Goal: Task Accomplishment & Management: Use online tool/utility

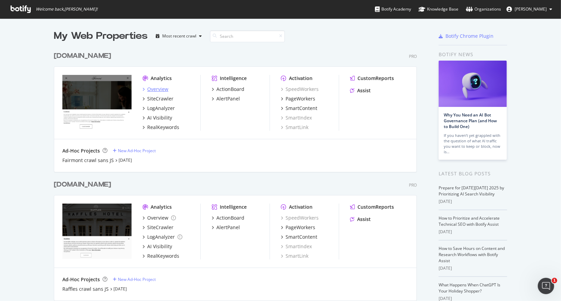
click at [160, 91] on div "Overview" at bounding box center [157, 89] width 21 height 7
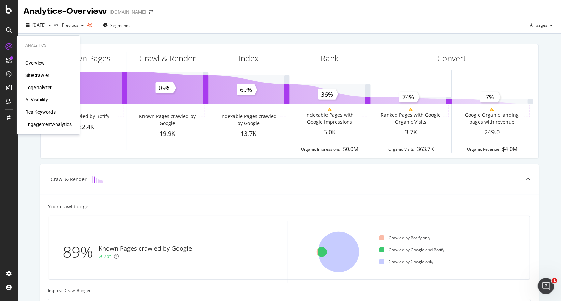
click at [38, 63] on div "Overview" at bounding box center [34, 63] width 19 height 7
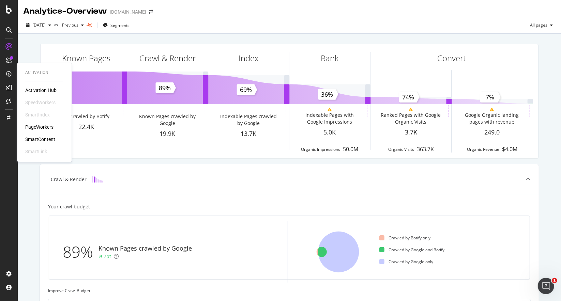
click at [34, 128] on div "PageWorkers" at bounding box center [39, 127] width 28 height 7
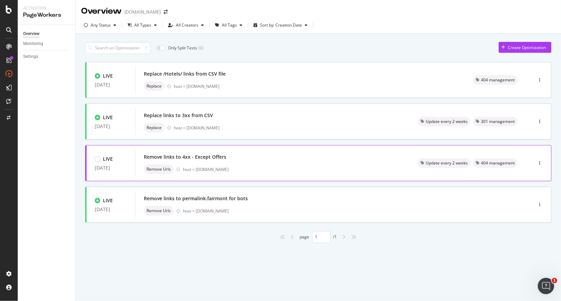
click at [303, 170] on div "host = www.fairmont.com" at bounding box center [292, 170] width 218 height 6
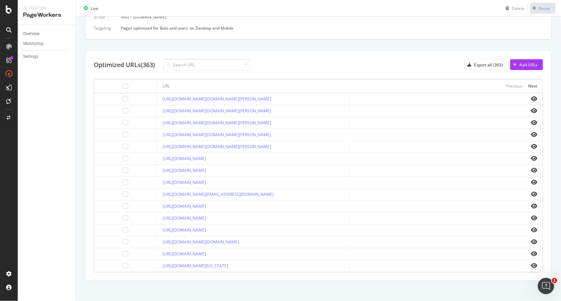
scroll to position [209, 0]
click at [528, 85] on div "Next" at bounding box center [532, 86] width 9 height 6
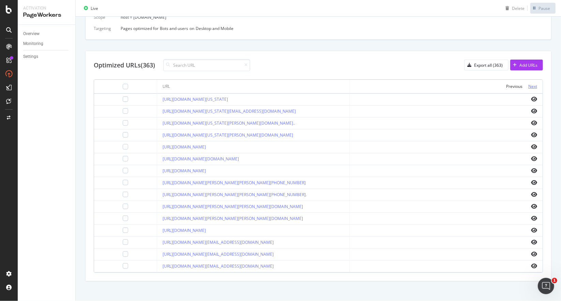
click at [528, 85] on div "Next" at bounding box center [532, 86] width 9 height 6
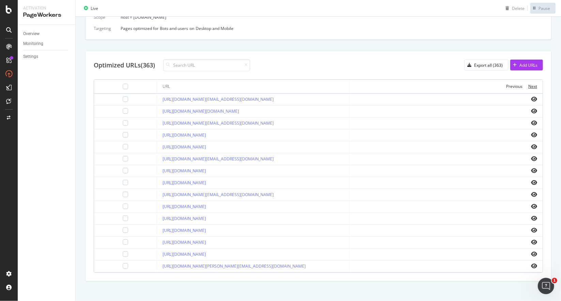
click at [528, 85] on div "Next" at bounding box center [532, 86] width 9 height 6
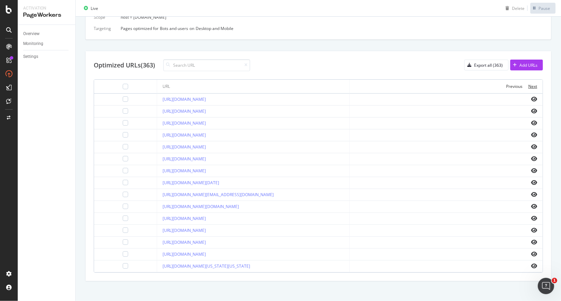
click at [528, 85] on div "Next" at bounding box center [532, 86] width 9 height 6
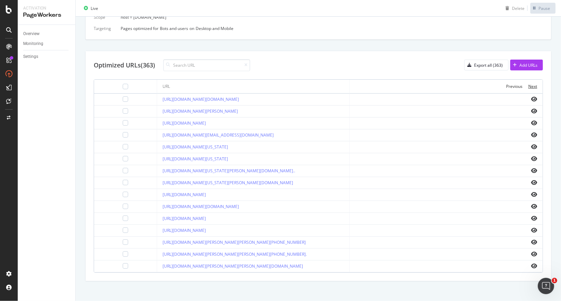
click at [528, 85] on div "Next" at bounding box center [532, 86] width 9 height 6
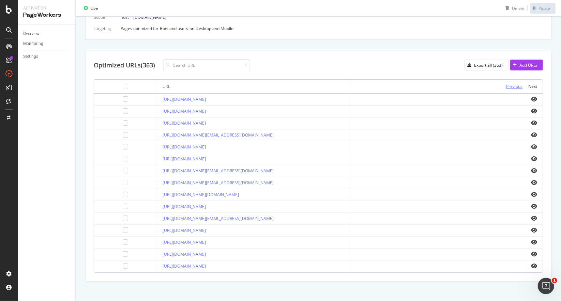
click at [511, 84] on div "Previous" at bounding box center [514, 86] width 16 height 6
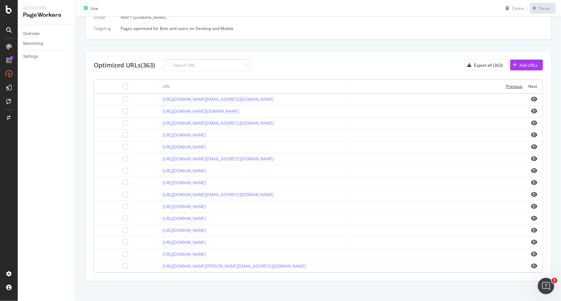
click at [511, 84] on div "Previous" at bounding box center [514, 86] width 16 height 6
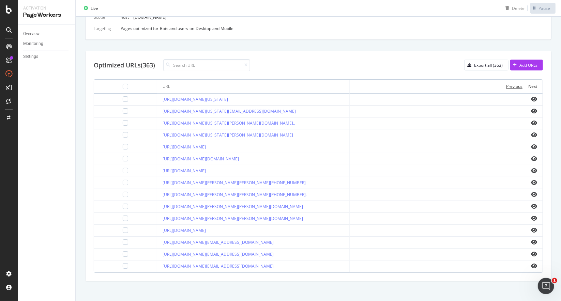
click at [511, 84] on div "Previous" at bounding box center [514, 86] width 16 height 6
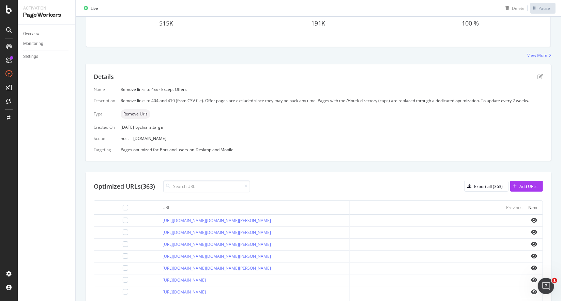
scroll to position [0, 0]
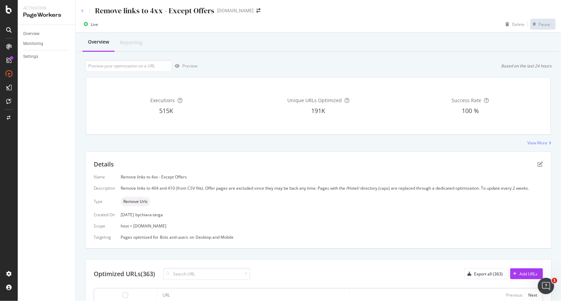
click at [81, 12] on icon at bounding box center [82, 11] width 3 height 4
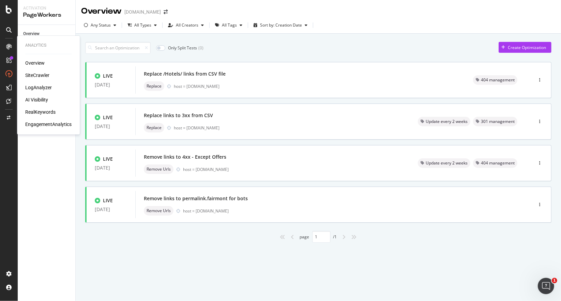
click at [47, 64] on div "Overview" at bounding box center [48, 63] width 46 height 7
click at [39, 61] on div "Overview" at bounding box center [34, 63] width 19 height 7
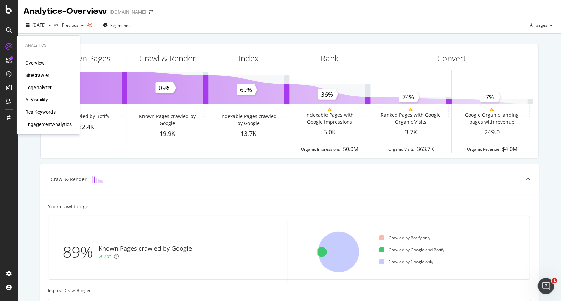
click at [41, 76] on div "SiteCrawler" at bounding box center [37, 75] width 24 height 7
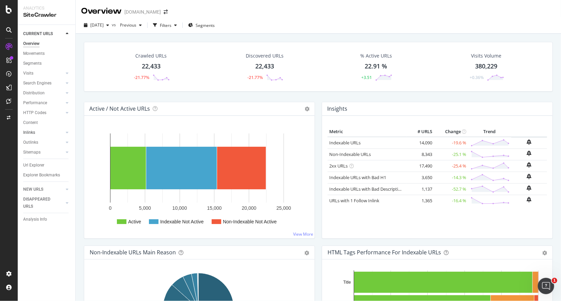
click at [53, 132] on link "Inlinks" at bounding box center [43, 132] width 41 height 7
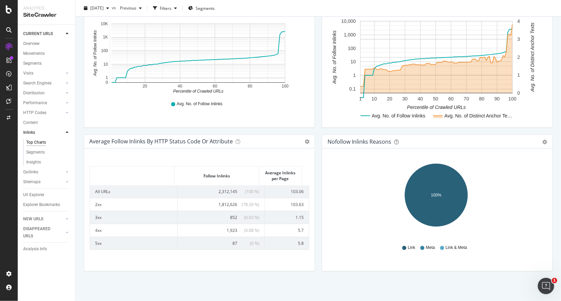
scroll to position [244, 0]
click at [226, 230] on span "1,923" at bounding box center [231, 231] width 11 height 6
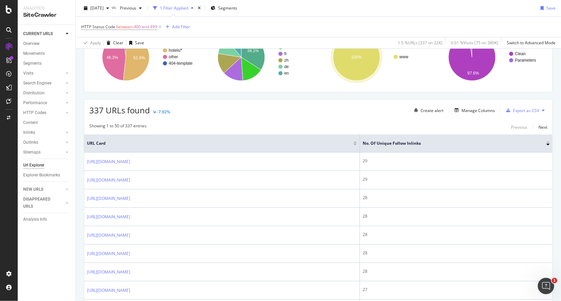
scroll to position [114, 0]
click at [512, 109] on div "Export as CSV" at bounding box center [525, 111] width 26 height 6
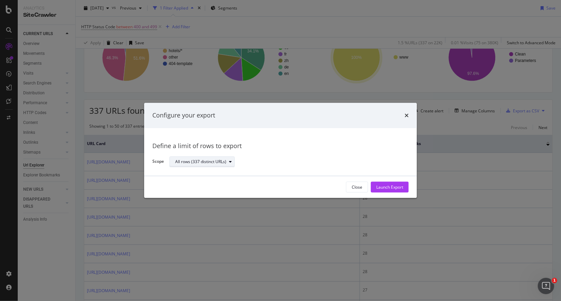
click at [223, 165] on div "All rows (337 distinct URLs)" at bounding box center [204, 162] width 59 height 10
click at [390, 187] on div "Launch Export" at bounding box center [389, 187] width 27 height 6
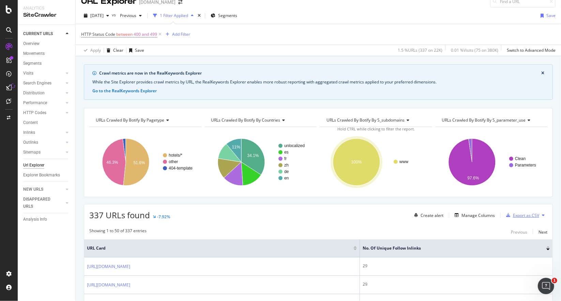
scroll to position [0, 0]
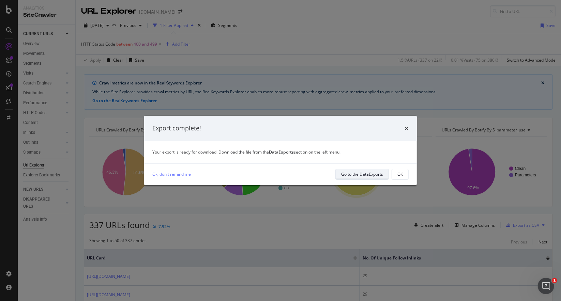
click at [364, 175] on div "Go to the DataExports" at bounding box center [362, 174] width 42 height 6
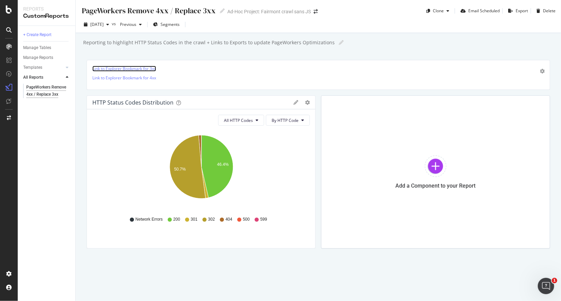
click at [111, 68] on link "Link to Explorer Bookmark for 3xx" at bounding box center [124, 69] width 64 height 6
click at [130, 78] on link "Link to Explorer Bookmark for 4xx" at bounding box center [124, 78] width 64 height 6
click at [9, 47] on icon at bounding box center [8, 46] width 5 height 5
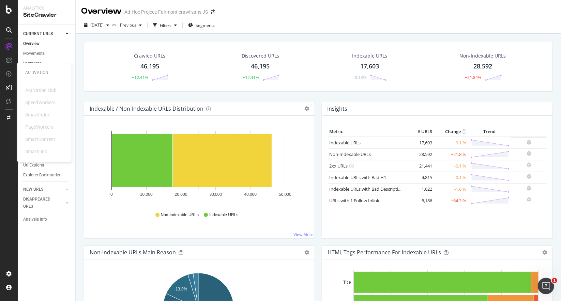
click at [43, 128] on div "PageWorkers" at bounding box center [39, 127] width 28 height 7
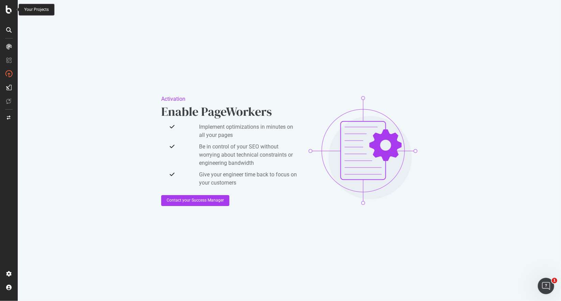
click at [10, 9] on icon at bounding box center [9, 9] width 6 height 8
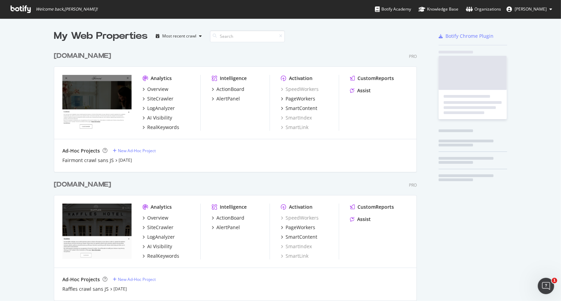
scroll to position [296, 550]
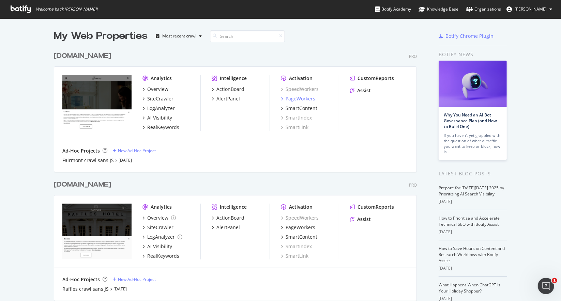
click at [297, 98] on div "PageWorkers" at bounding box center [300, 98] width 30 height 7
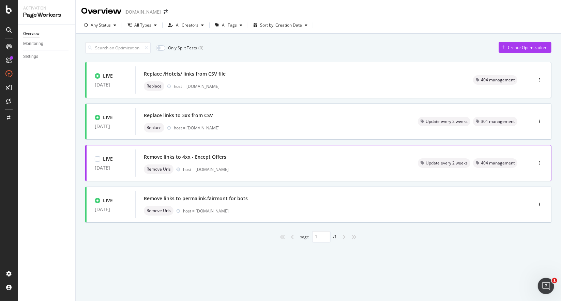
click at [228, 165] on div "Remove Urls host = www.fairmont.com" at bounding box center [272, 169] width 257 height 10
click at [197, 113] on div "Replace links to 3xx from CSV" at bounding box center [178, 115] width 69 height 7
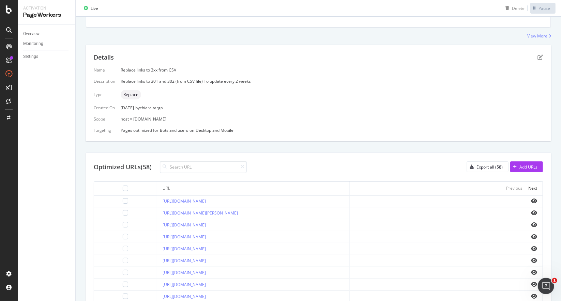
scroll to position [108, 0]
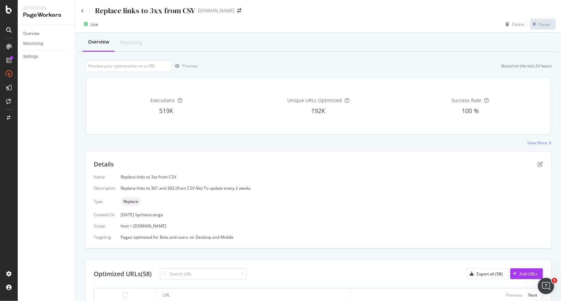
click at [215, 59] on div "Overview Reporting Preview Based on the last 24 hours Executions 519K Unique UR…" at bounding box center [318, 273] width 485 height 481
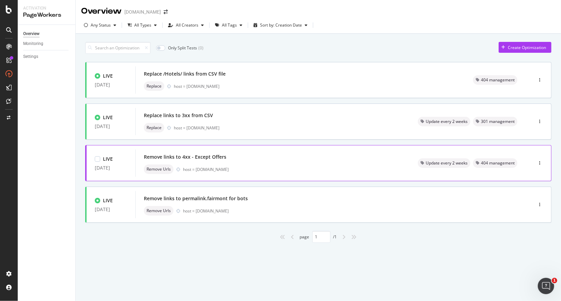
click at [219, 158] on div "Remove links to 4xx - Except Offers" at bounding box center [185, 157] width 82 height 7
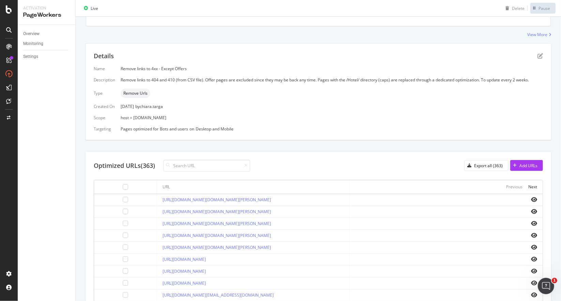
scroll to position [110, 0]
click at [520, 162] on div "Add URLs" at bounding box center [528, 164] width 18 height 6
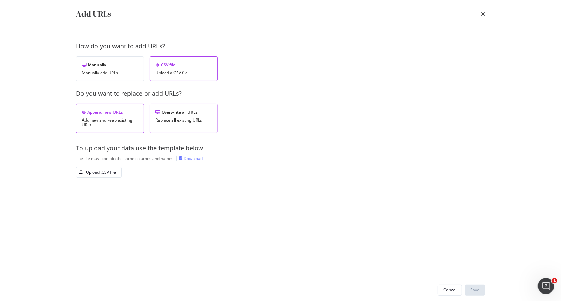
click at [197, 116] on div "Overwrite all URLs Replace all existing URLs" at bounding box center [183, 119] width 68 height 30
click at [107, 170] on div "Upload .CSV file" at bounding box center [101, 172] width 30 height 6
click at [95, 178] on div "How do you want to add URLs? Manually Manually add URLs CSV file Upload a CSV f…" at bounding box center [280, 122] width 409 height 160
click at [98, 174] on div "Upload .CSV file" at bounding box center [101, 172] width 30 height 6
click at [103, 172] on div "Upload .CSV file" at bounding box center [101, 172] width 30 height 6
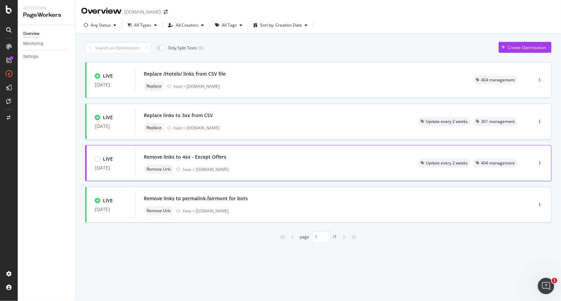
click at [235, 161] on div "Remove links to 4xx - Except Offers" at bounding box center [272, 157] width 257 height 10
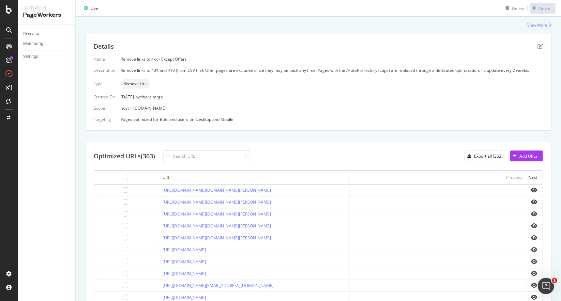
scroll to position [119, 0]
click at [485, 152] on div "Export all (363)" at bounding box center [488, 155] width 29 height 6
click at [512, 155] on icon "button" at bounding box center [514, 155] width 4 height 4
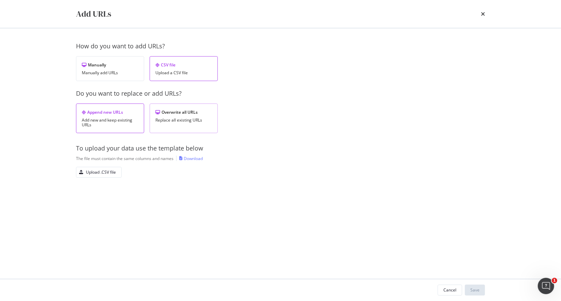
click at [172, 118] on div "Replace all existing URLs" at bounding box center [183, 120] width 57 height 5
click at [106, 171] on div "Upload .CSV file" at bounding box center [101, 172] width 30 height 6
click at [473, 287] on div "Save" at bounding box center [474, 290] width 9 height 6
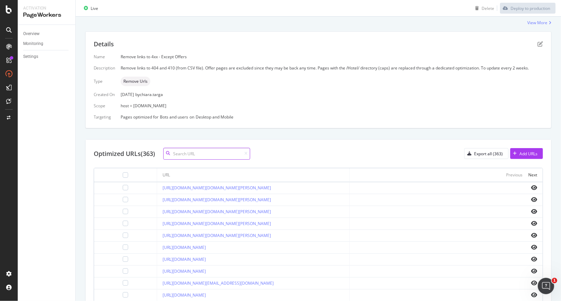
scroll to position [165, 0]
click at [519, 151] on div "Add URLs" at bounding box center [528, 152] width 18 height 6
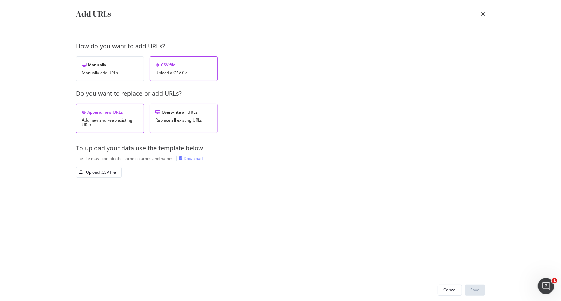
click at [187, 123] on div "Overwrite all URLs Replace all existing URLs" at bounding box center [183, 119] width 68 height 30
click at [104, 174] on div "Upload .CSV file" at bounding box center [101, 172] width 30 height 6
click at [482, 290] on button "Save" at bounding box center [474, 290] width 20 height 11
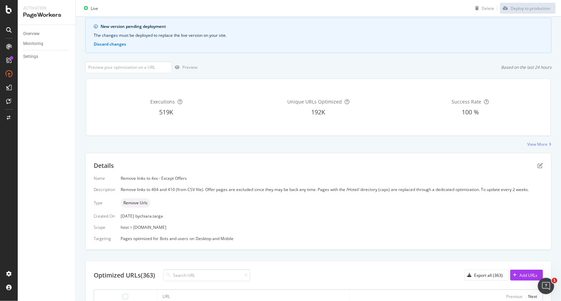
scroll to position [0, 0]
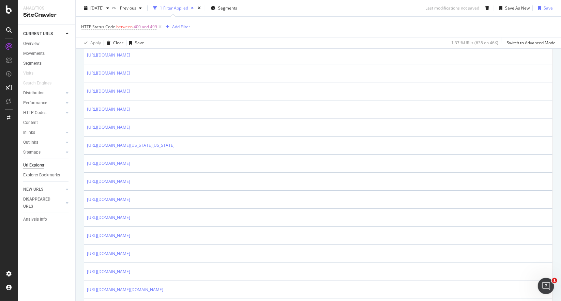
scroll to position [388, 0]
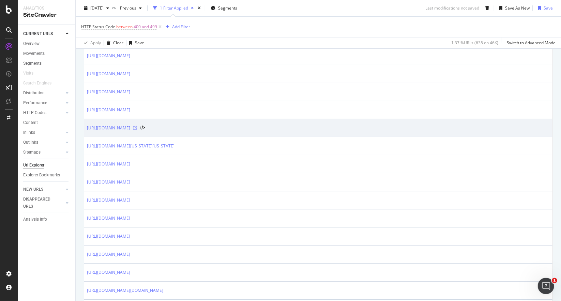
click at [137, 126] on icon at bounding box center [135, 128] width 4 height 4
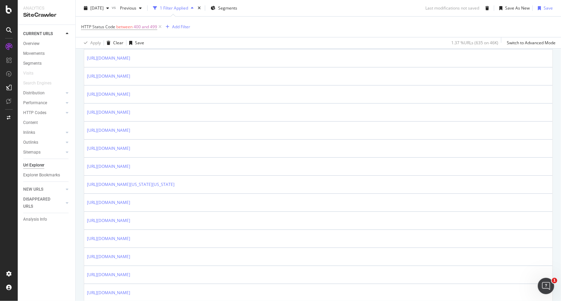
scroll to position [349, 0]
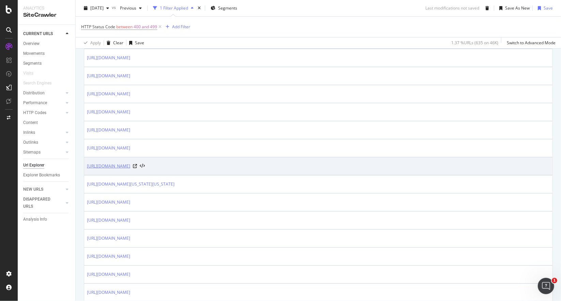
drag, startPoint x: 83, startPoint y: 162, endPoint x: 155, endPoint y: 165, distance: 71.2
click at [155, 165] on div "Crawl metrics are now in the RealKeywords Explorer While the Site Explorer prov…" at bounding box center [318, 303] width 485 height 1157
click at [130, 165] on link "[URL][DOMAIN_NAME]" at bounding box center [108, 166] width 43 height 7
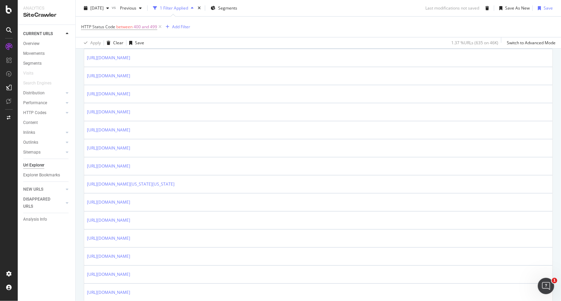
click at [361, 30] on div "HTTP Status Code between 400 and 499 Add Filter" at bounding box center [318, 27] width 474 height 20
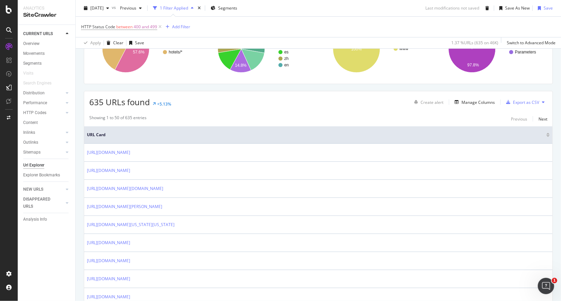
scroll to position [0, 0]
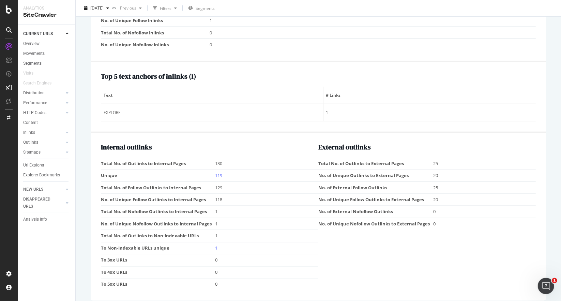
scroll to position [770, 0]
